Goal: Information Seeking & Learning: Learn about a topic

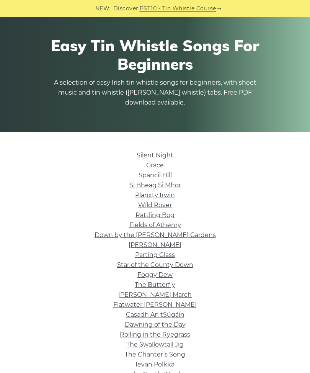
scroll to position [42, 0]
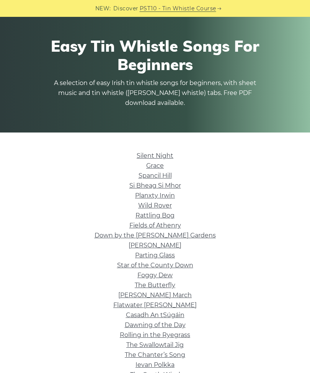
click at [151, 208] on link "Wild Rover" at bounding box center [155, 205] width 34 height 7
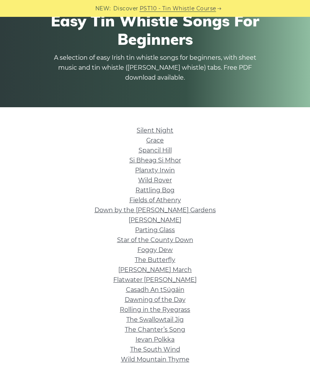
click at [169, 193] on link "Rattling Bog" at bounding box center [155, 190] width 39 height 7
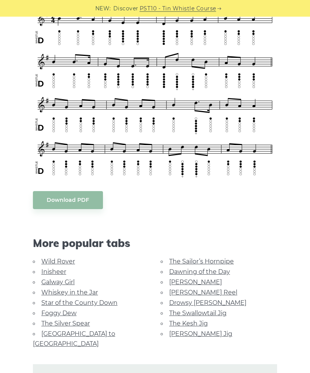
scroll to position [250, 0]
click at [69, 292] on link "Whiskey in the Jar" at bounding box center [69, 292] width 57 height 7
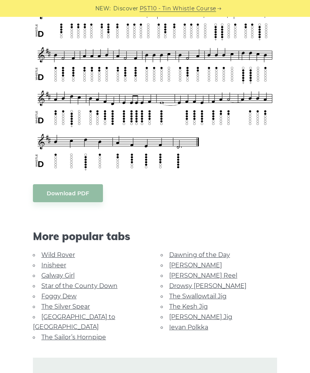
scroll to position [250, 0]
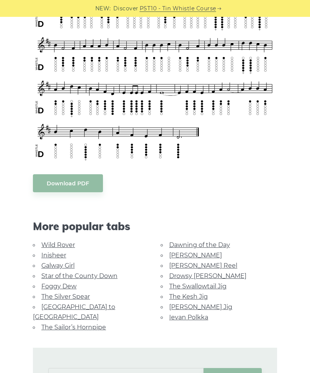
click at [63, 264] on link "Galway Girl" at bounding box center [57, 265] width 33 height 7
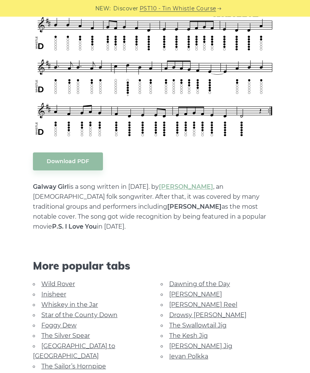
scroll to position [271, 0]
click at [85, 363] on link "The Sailor’s Hornpipe" at bounding box center [73, 366] width 65 height 7
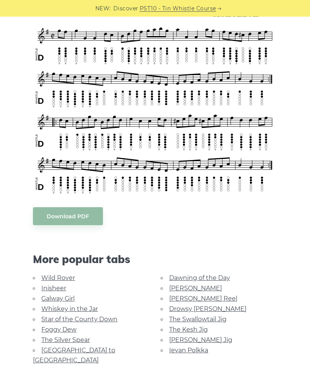
scroll to position [233, 0]
click at [57, 276] on link "Wild Rover" at bounding box center [58, 277] width 34 height 7
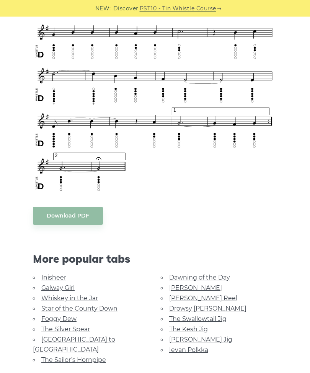
scroll to position [481, 0]
click at [84, 298] on link "Whiskey in the Jar" at bounding box center [69, 298] width 57 height 7
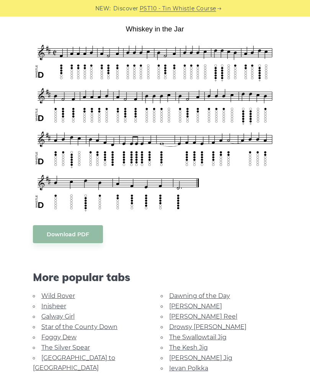
scroll to position [200, 0]
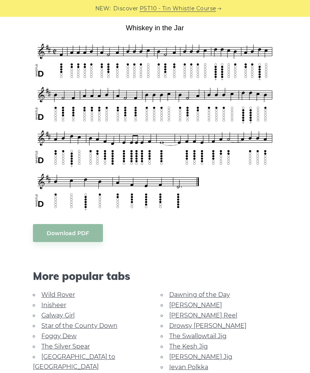
click at [54, 373] on link "The Sailor’s Hornpipe" at bounding box center [73, 377] width 65 height 7
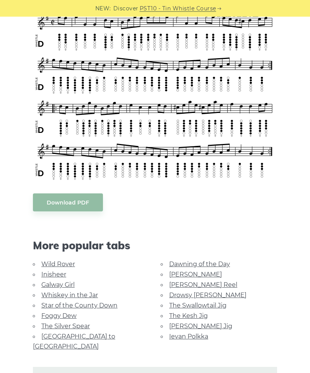
scroll to position [246, 0]
click at [50, 305] on link "Star of the County Down" at bounding box center [79, 305] width 76 height 7
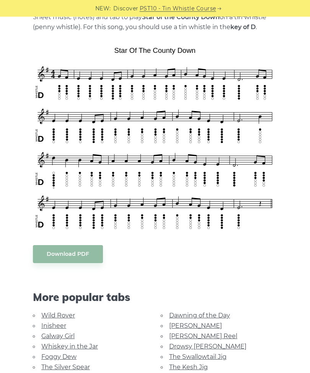
scroll to position [178, 0]
click at [57, 319] on link "Wild Rover" at bounding box center [58, 315] width 34 height 7
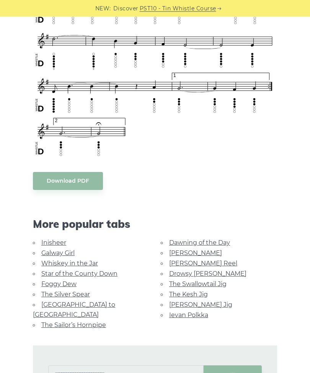
scroll to position [516, 0]
click at [84, 264] on link "Whiskey in the Jar" at bounding box center [69, 263] width 57 height 7
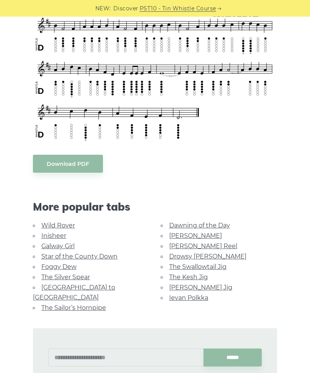
scroll to position [270, 0]
click at [59, 246] on link "Galway Girl" at bounding box center [57, 246] width 33 height 7
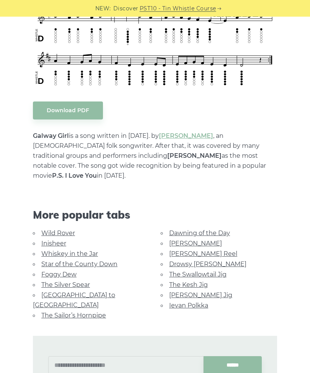
scroll to position [322, 0]
click at [56, 240] on link "Inisheer" at bounding box center [53, 243] width 25 height 7
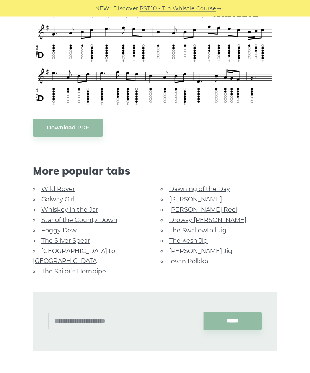
scroll to position [406, 0]
click at [95, 217] on link "Star of the County Down" at bounding box center [79, 220] width 76 height 7
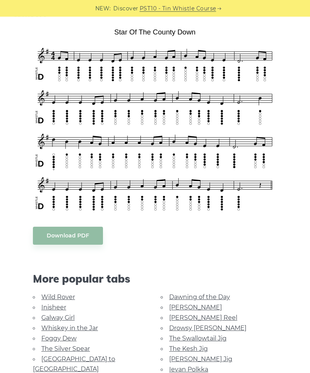
scroll to position [196, 0]
click at [95, 360] on link "Rocky Road to Dublin" at bounding box center [74, 364] width 82 height 17
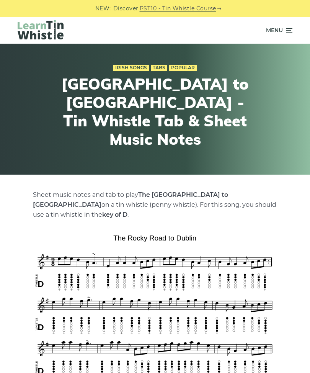
click at [134, 71] on link "Irish Songs" at bounding box center [131, 68] width 36 height 6
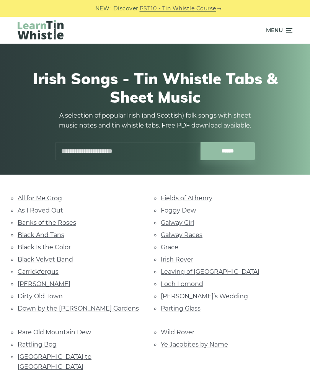
click at [35, 281] on link "[PERSON_NAME]" at bounding box center [44, 284] width 53 height 7
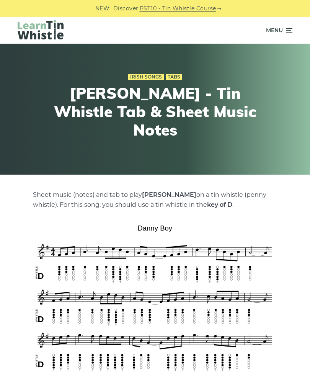
click at [145, 80] on link "Irish Songs" at bounding box center [146, 77] width 36 height 6
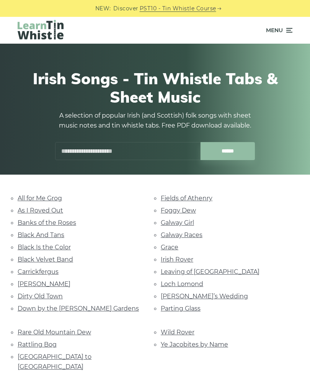
click at [48, 294] on link "Dirty Old Town" at bounding box center [40, 296] width 45 height 7
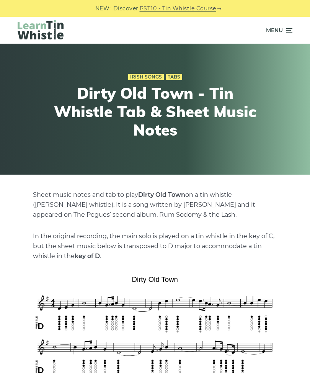
click at [146, 76] on link "Irish Songs" at bounding box center [146, 77] width 36 height 6
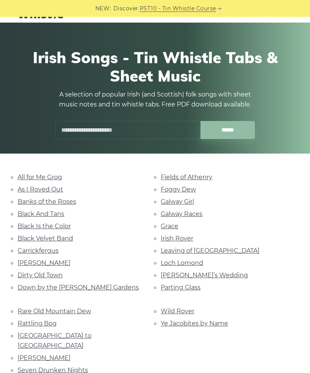
scroll to position [21, 0]
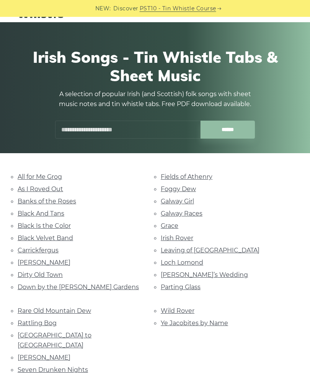
click at [180, 237] on link "Irish Rover" at bounding box center [177, 238] width 33 height 7
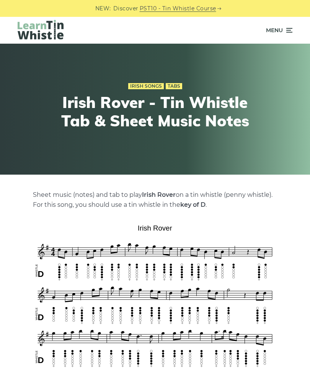
click at [148, 85] on link "Irish Songs" at bounding box center [146, 86] width 36 height 6
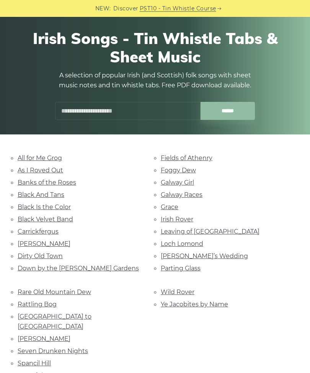
scroll to position [40, 0]
click at [183, 244] on link "Loch Lomond" at bounding box center [182, 243] width 43 height 7
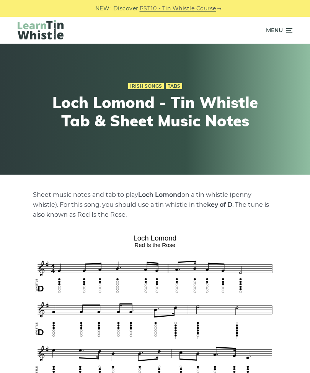
click at [145, 84] on link "Irish Songs" at bounding box center [146, 86] width 36 height 6
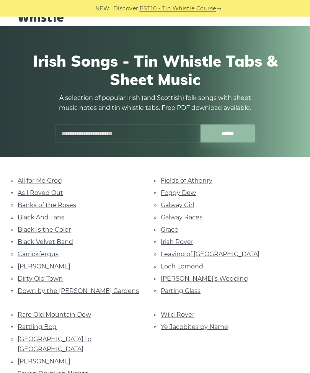
scroll to position [18, 0]
click at [190, 218] on link "Galway Races" at bounding box center [182, 217] width 42 height 7
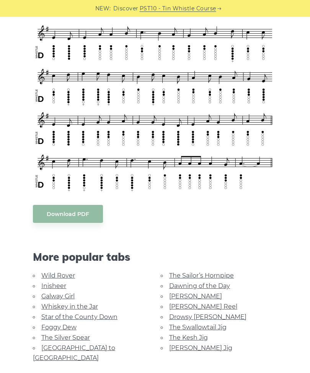
scroll to position [266, 0]
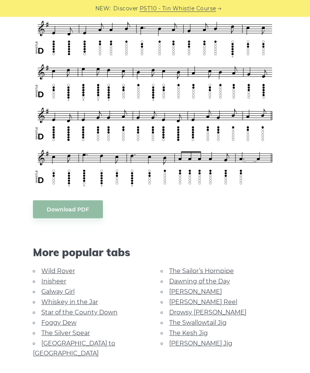
click at [195, 274] on link "The Sailor’s Hornpipe" at bounding box center [201, 271] width 65 height 7
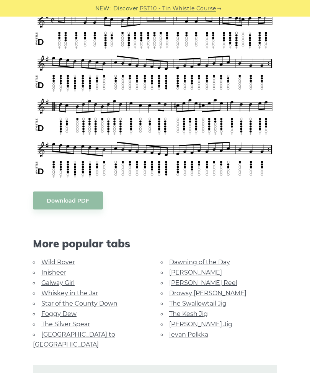
scroll to position [248, 0]
click at [182, 272] on link "Tam Lin" at bounding box center [195, 272] width 53 height 7
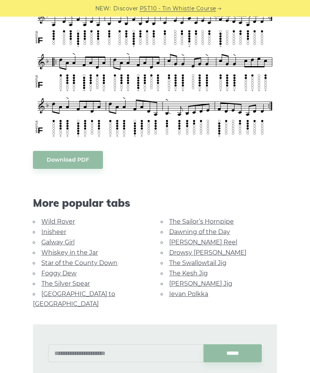
scroll to position [305, 0]
click at [94, 294] on link "[GEOGRAPHIC_DATA] to [GEOGRAPHIC_DATA]" at bounding box center [74, 299] width 82 height 17
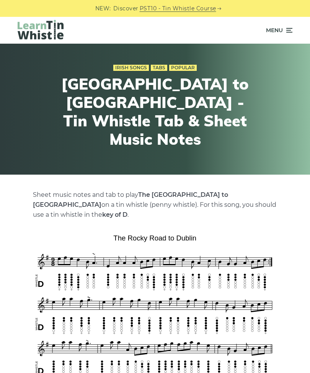
click at [132, 71] on link "Irish Songs" at bounding box center [131, 68] width 36 height 6
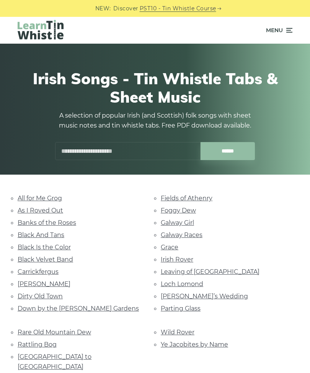
click at [202, 198] on link "Fields of Athenry" at bounding box center [187, 198] width 52 height 7
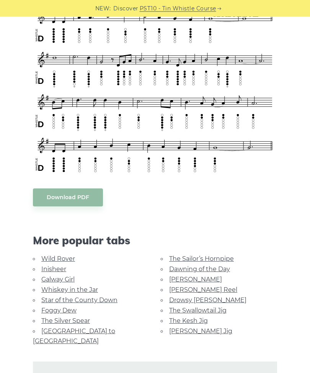
scroll to position [366, 0]
click at [217, 270] on link "Dawning of the Day" at bounding box center [199, 269] width 61 height 7
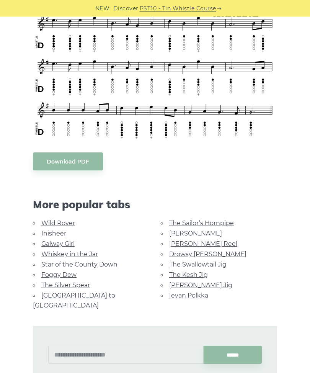
scroll to position [282, 0]
click at [65, 276] on link "Foggy Dew" at bounding box center [58, 274] width 35 height 7
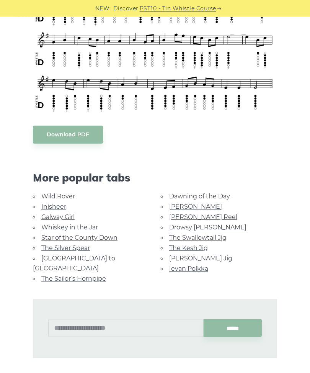
scroll to position [298, 0]
click at [62, 195] on link "Wild Rover" at bounding box center [58, 196] width 34 height 7
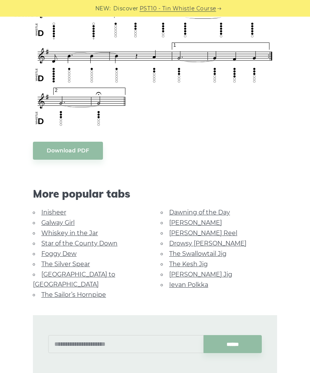
scroll to position [547, 0]
click at [70, 235] on link "Whiskey in the Jar" at bounding box center [69, 233] width 57 height 7
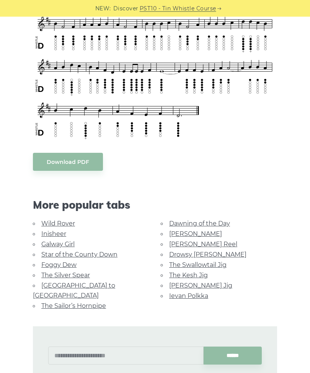
scroll to position [272, 0]
click at [99, 257] on link "Star of the County Down" at bounding box center [79, 254] width 76 height 7
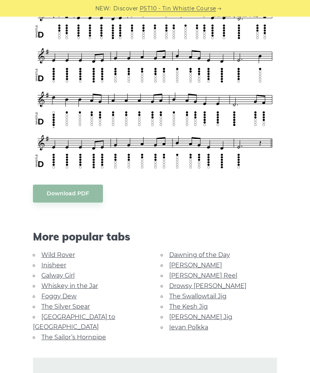
scroll to position [238, 0]
click at [177, 266] on link "Tam Lin" at bounding box center [195, 265] width 53 height 7
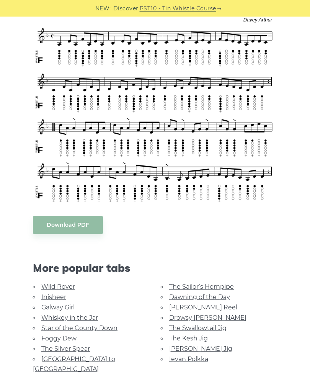
scroll to position [240, 0]
click at [55, 299] on link "Inisheer" at bounding box center [53, 297] width 25 height 7
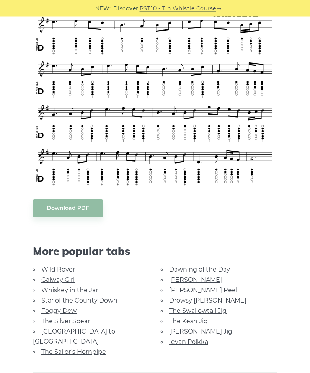
scroll to position [326, 0]
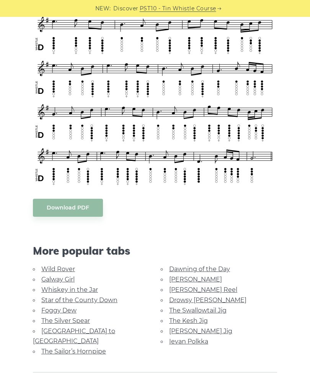
click at [78, 317] on link "The Silver Spear" at bounding box center [65, 320] width 49 height 7
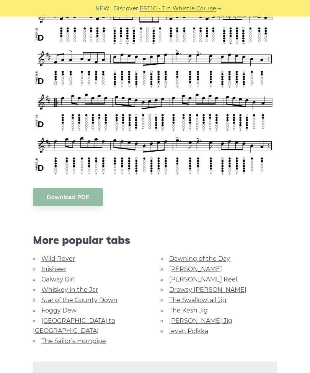
scroll to position [237, 0]
click at [217, 261] on link "Dawning of the Day" at bounding box center [199, 258] width 61 height 7
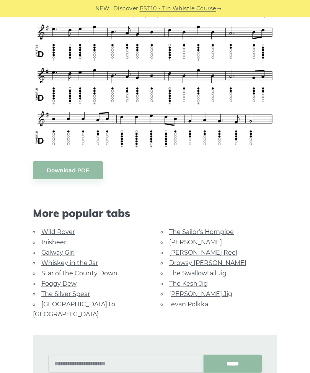
scroll to position [273, 0]
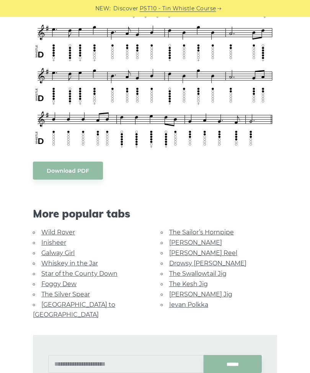
click at [198, 252] on link "[PERSON_NAME] Reel" at bounding box center [203, 253] width 68 height 7
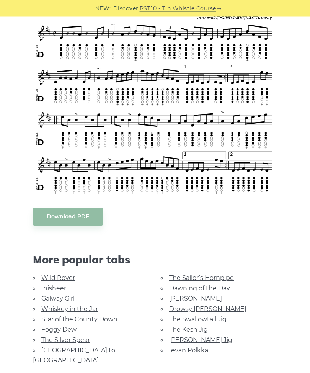
scroll to position [235, 0]
click at [199, 351] on link "Ievan Polkka" at bounding box center [188, 350] width 39 height 7
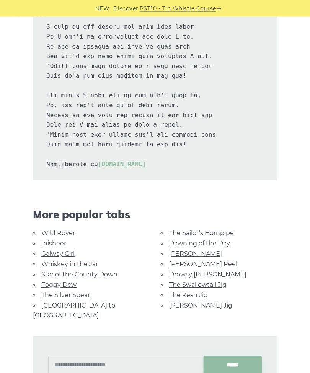
scroll to position [1529, 0]
click at [217, 281] on link "The Swallowtail Jig" at bounding box center [197, 284] width 57 height 7
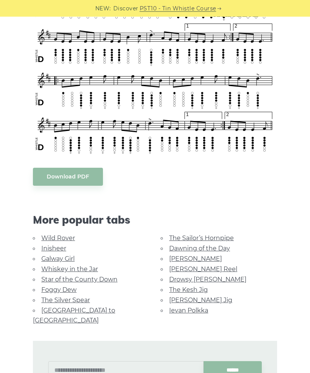
scroll to position [455, 0]
click at [205, 278] on link "Drowsy [PERSON_NAME]" at bounding box center [207, 279] width 77 height 7
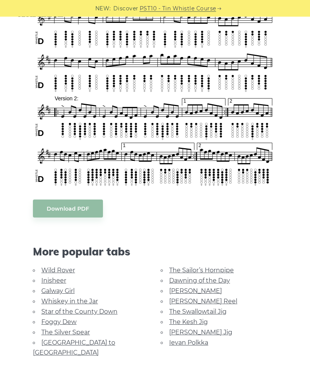
scroll to position [278, 0]
click at [199, 330] on link "Morrison’s Jig" at bounding box center [200, 332] width 63 height 7
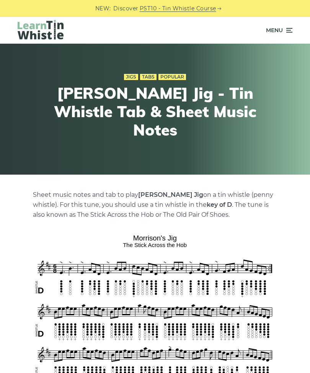
click at [288, 31] on icon at bounding box center [289, 30] width 8 height 9
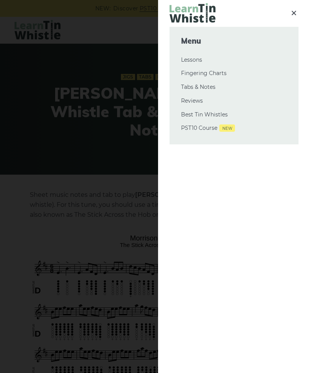
click at [210, 115] on link "Best Tin Whistles" at bounding box center [234, 114] width 106 height 9
click at [196, 62] on link "Lessons" at bounding box center [234, 60] width 106 height 9
